Goal: Information Seeking & Learning: Learn about a topic

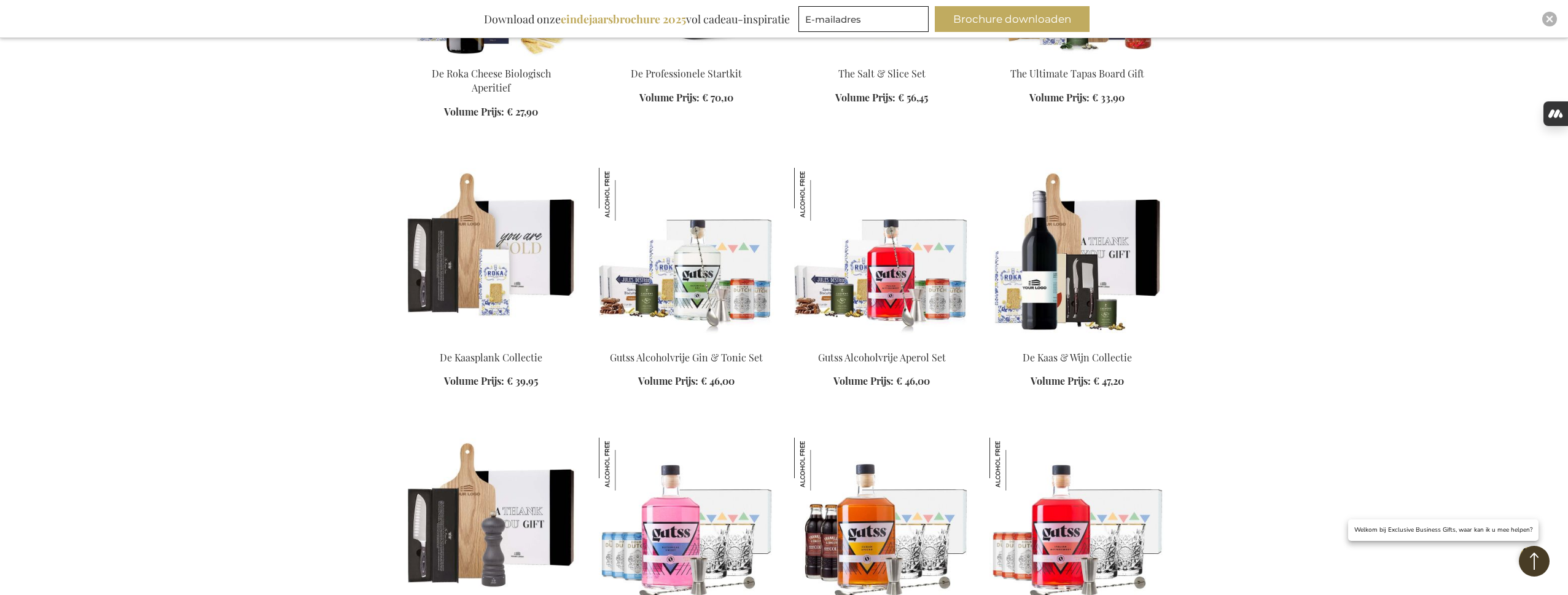
scroll to position [5036, 0]
click at [1546, 16] on img "Close" at bounding box center [1549, 19] width 7 height 7
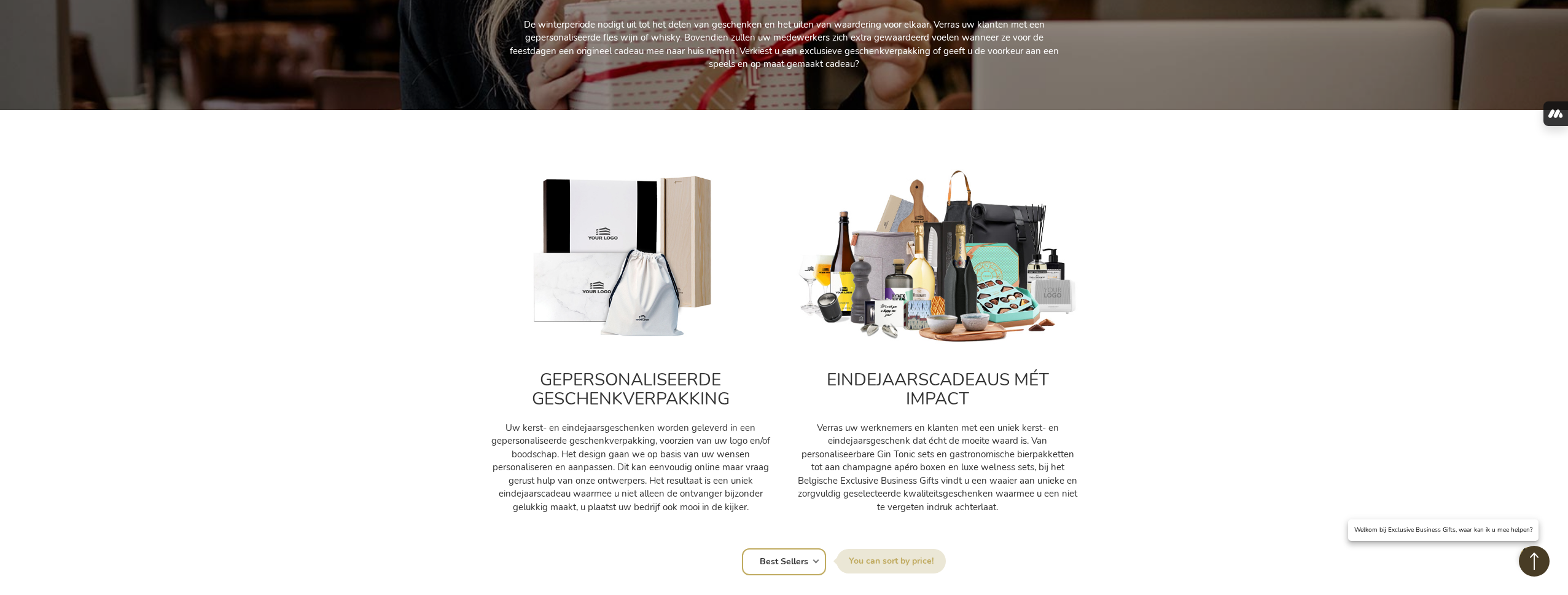
scroll to position [95, 0]
